Goal: Task Accomplishment & Management: Use online tool/utility

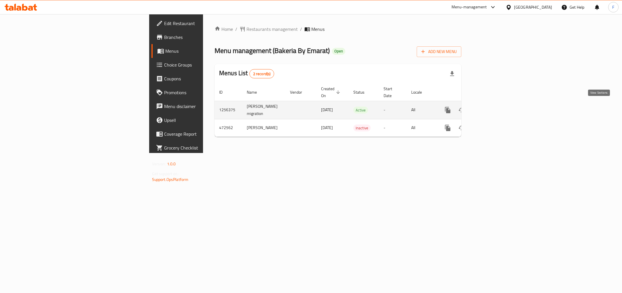
click at [493, 109] on icon "enhanced table" at bounding box center [489, 110] width 7 height 7
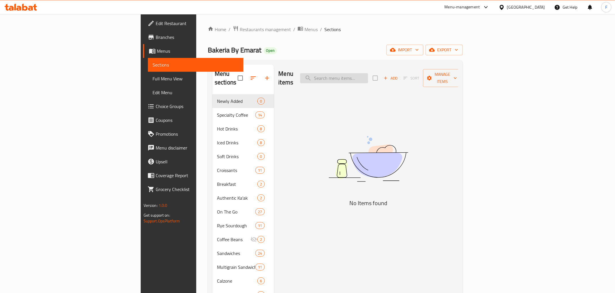
click at [368, 73] on input "search" at bounding box center [334, 78] width 68 height 10
type input "smoothies"
click at [368, 73] on input "smoothies" at bounding box center [334, 78] width 68 height 10
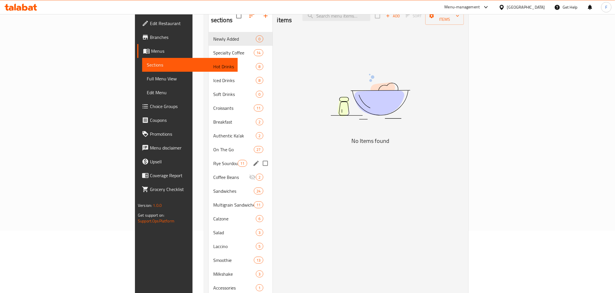
scroll to position [80, 0]
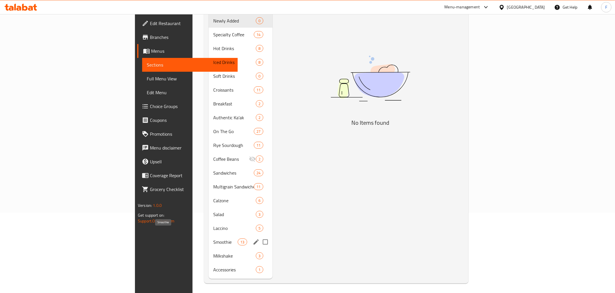
click at [213, 238] on span "Smoothie" at bounding box center [225, 241] width 24 height 7
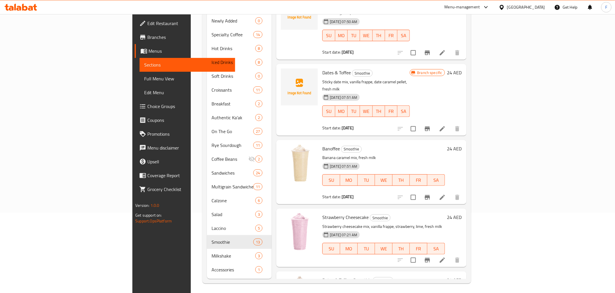
scroll to position [556, 0]
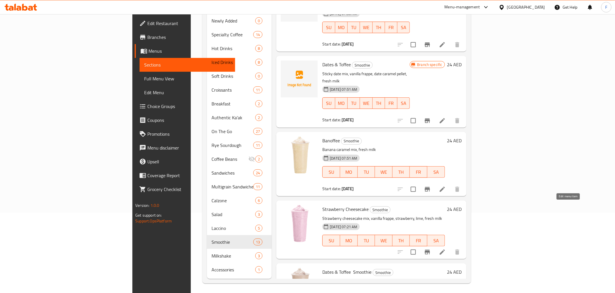
click at [445, 249] on icon at bounding box center [442, 251] width 5 height 5
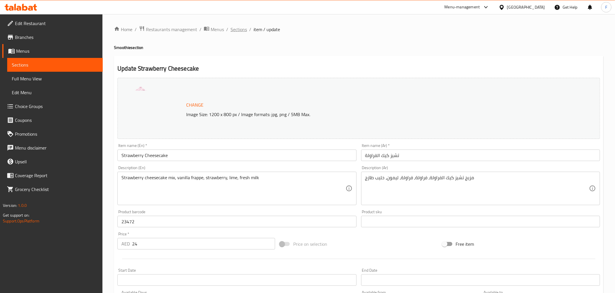
click at [240, 29] on span "Sections" at bounding box center [239, 29] width 16 height 7
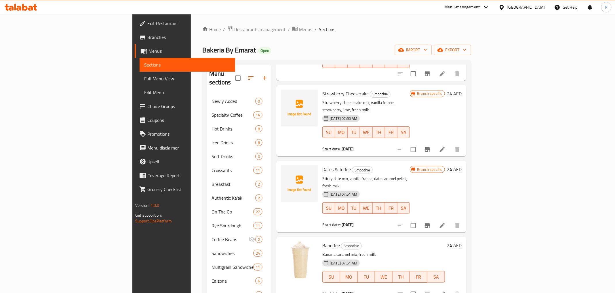
scroll to position [556, 0]
